Goal: Task Accomplishment & Management: Use online tool/utility

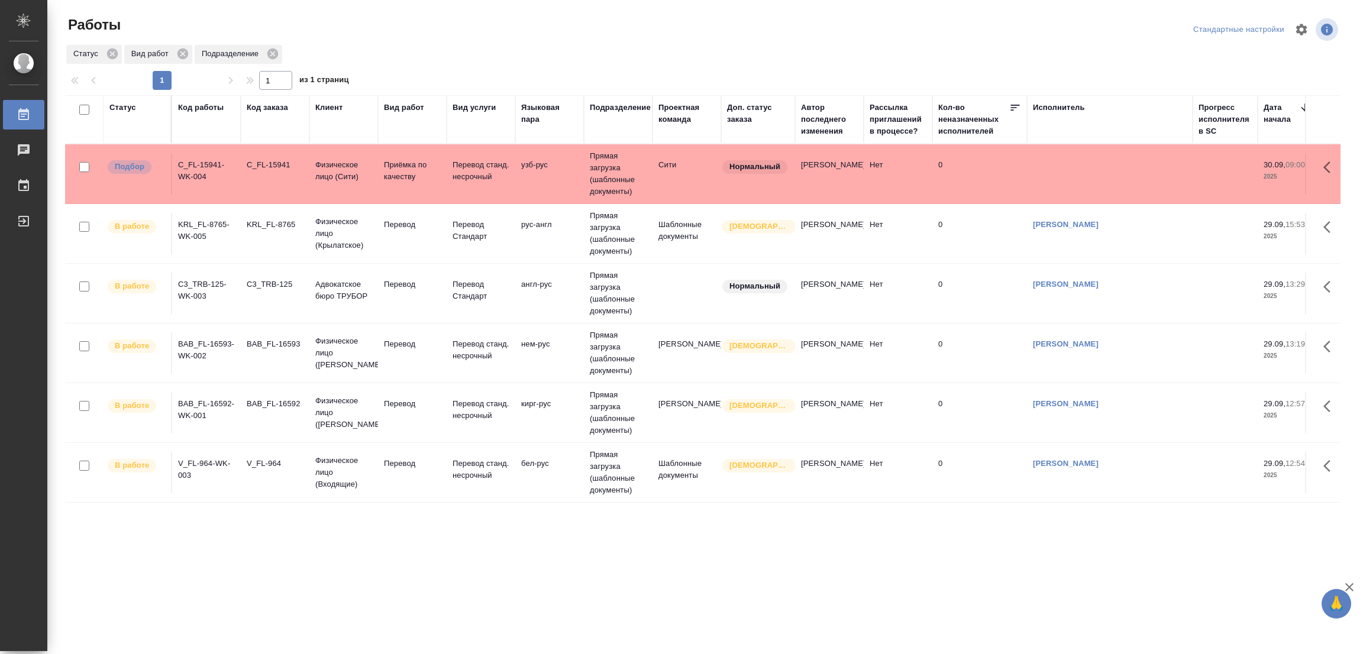
click at [524, 185] on td "узб-рус" at bounding box center [549, 173] width 69 height 41
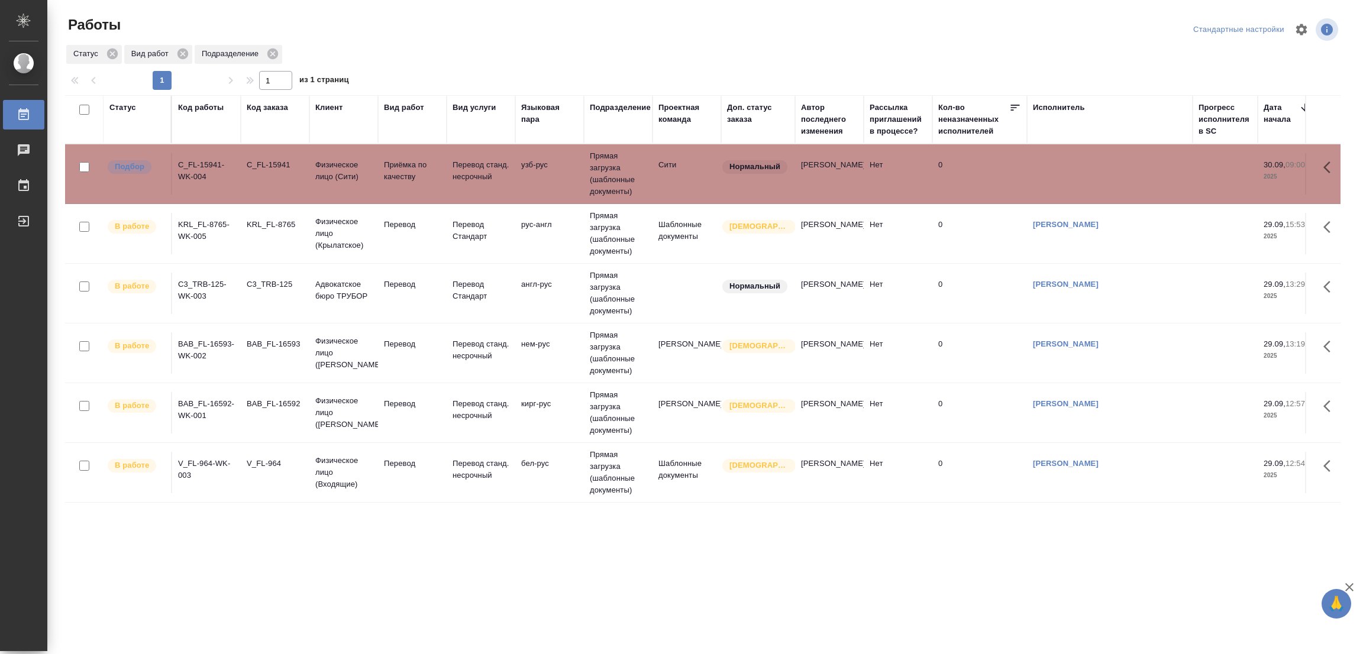
click at [525, 342] on td "нем-рус" at bounding box center [549, 352] width 69 height 41
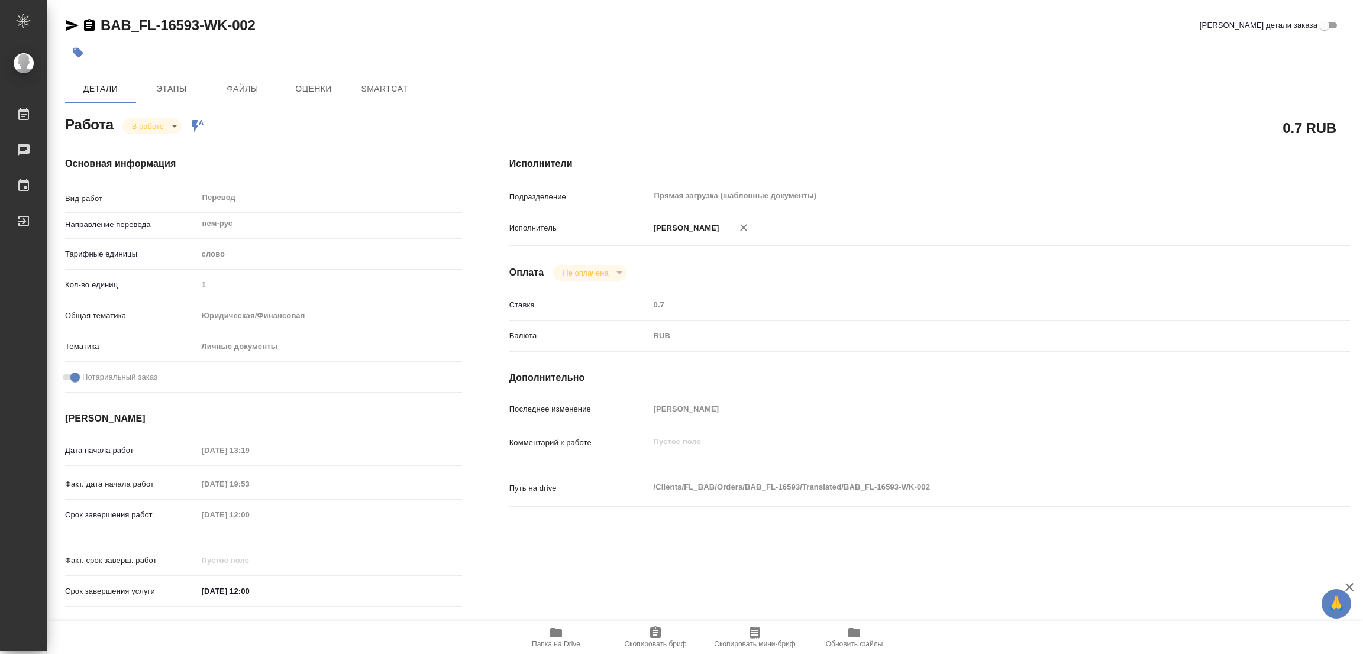
type textarea "x"
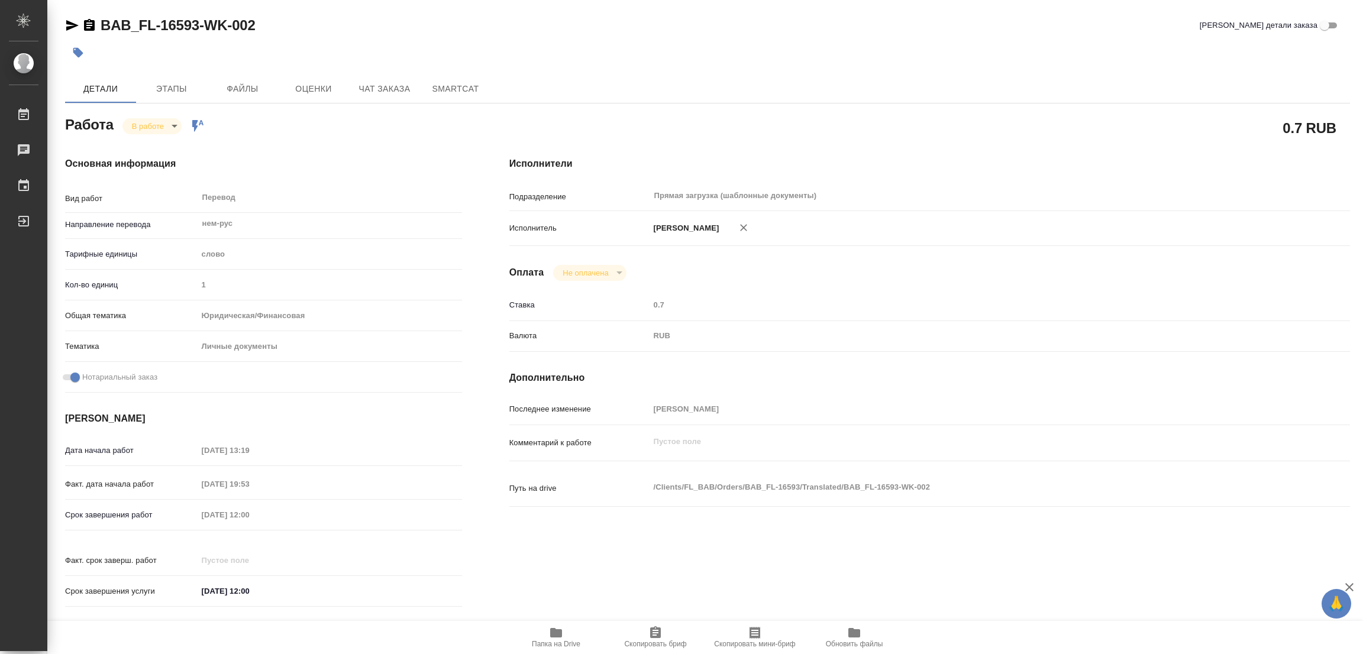
type textarea "x"
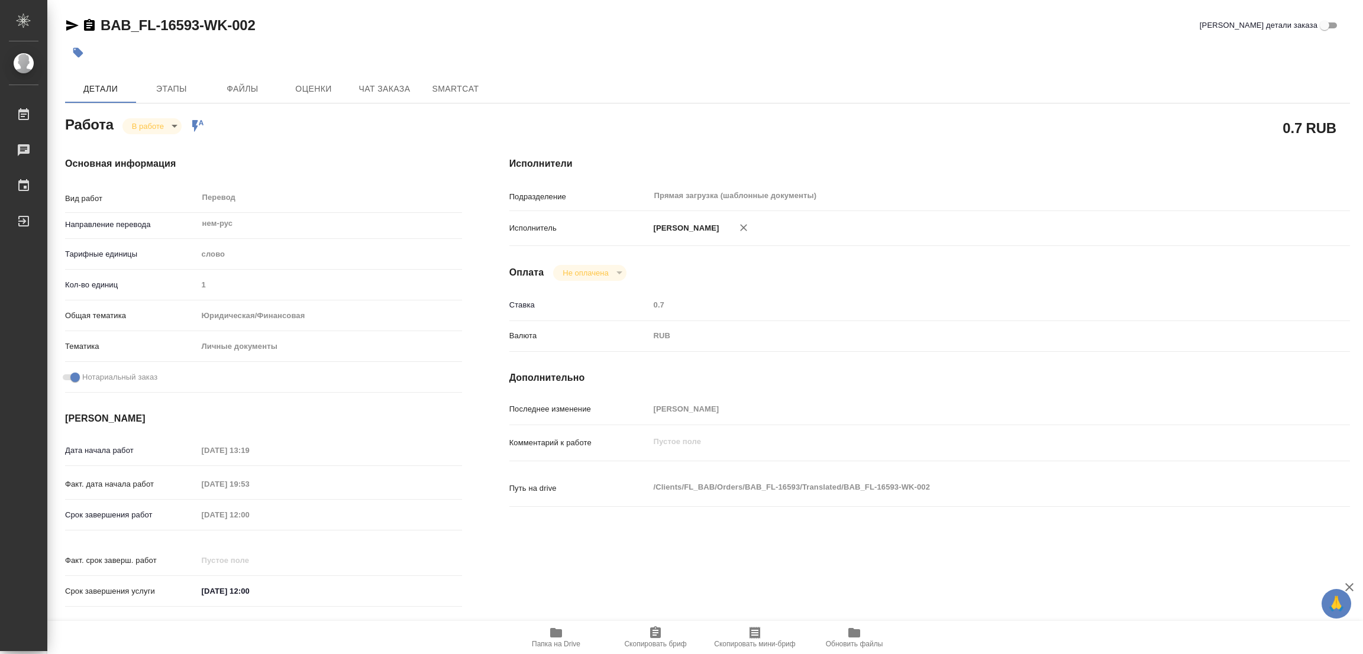
type textarea "x"
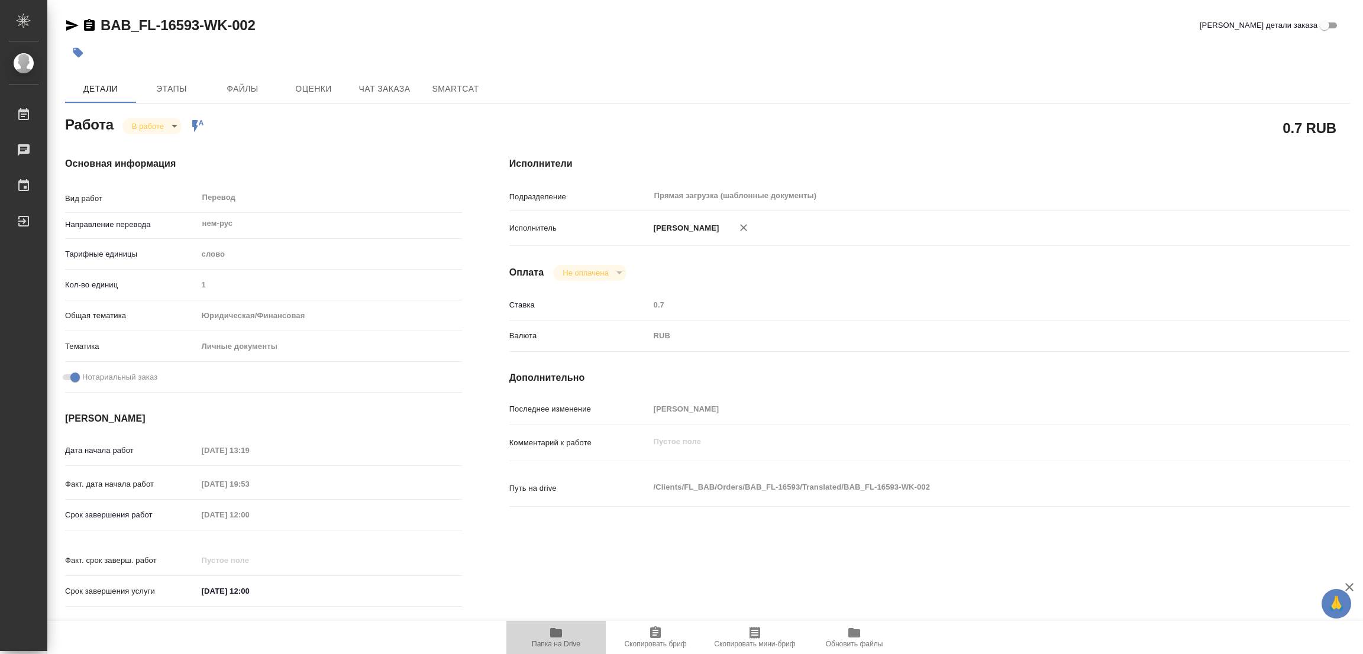
click at [553, 629] on icon "button" at bounding box center [556, 632] width 12 height 9
type textarea "x"
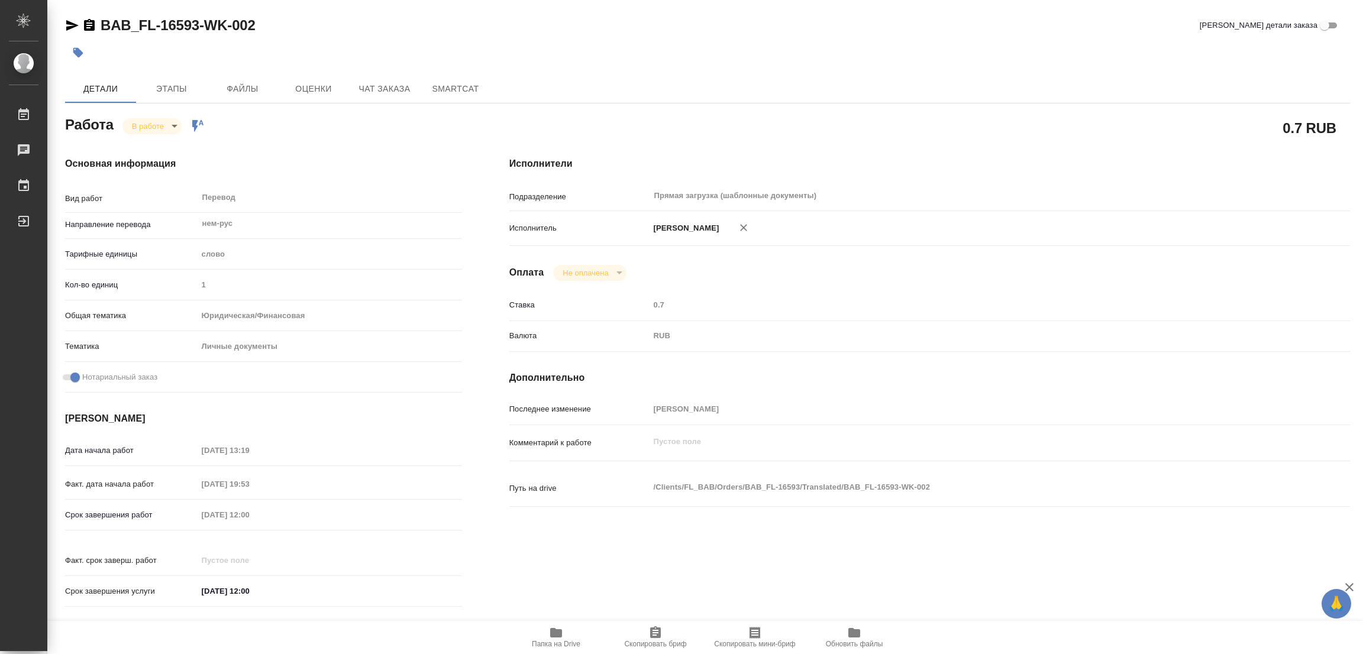
type textarea "x"
